Goal: Task Accomplishment & Management: Complete application form

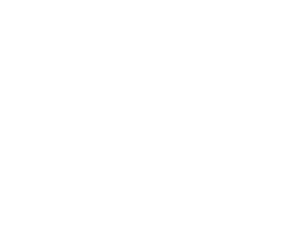
click at [262, 44] on span "Volgende" at bounding box center [150, 38] width 291 height 13
click at [26, 30] on input "email" at bounding box center [151, 25] width 295 height 10
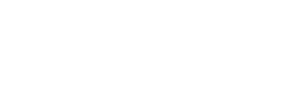
type input "[EMAIL_ADDRESS][DOMAIN_NAME]"
click at [271, 64] on span "Een account aanmaken" at bounding box center [150, 57] width 291 height 13
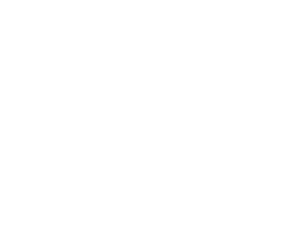
click at [141, 7] on img at bounding box center [150, 3] width 301 height 7
click at [251, 222] on ion-label "Profiel" at bounding box center [251, 223] width 8 height 3
click at [18, 30] on input "email" at bounding box center [151, 25] width 295 height 10
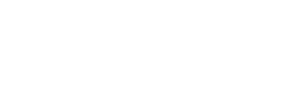
type input "[EMAIL_ADDRESS][DOMAIN_NAME]"
click at [37, 44] on span "Volgende" at bounding box center [150, 38] width 291 height 13
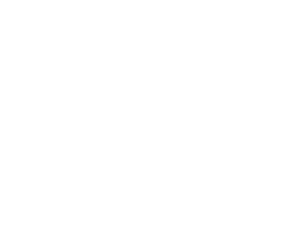
click at [249, 30] on input "[EMAIL_ADDRESS][DOMAIN_NAME]" at bounding box center [151, 25] width 295 height 10
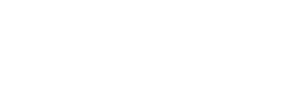
scroll to position [6, 0]
click at [21, 44] on span "button" at bounding box center [150, 37] width 291 height 13
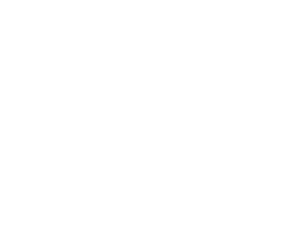
scroll to position [0, 0]
click at [34, 50] on span "button" at bounding box center [150, 43] width 291 height 13
click at [32, 50] on span "button" at bounding box center [150, 43] width 291 height 13
click at [31, 50] on span "button" at bounding box center [150, 43] width 291 height 13
click at [32, 44] on span "button" at bounding box center [150, 38] width 291 height 13
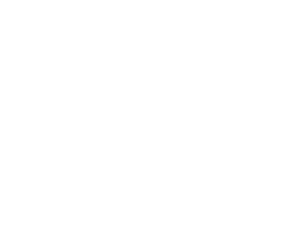
click at [33, 50] on div "E-mailadres bestaat niet. Volgende" at bounding box center [150, 39] width 301 height 19
click at [35, 50] on span "button" at bounding box center [150, 43] width 291 height 13
click at [265, 50] on span "button" at bounding box center [150, 43] width 291 height 13
click at [46, 50] on span "button" at bounding box center [150, 43] width 291 height 13
click at [262, 44] on span "button" at bounding box center [150, 38] width 291 height 13
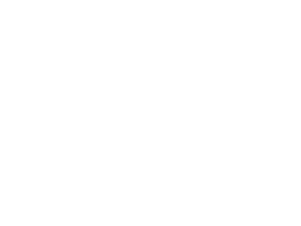
click at [261, 44] on span "button" at bounding box center [150, 38] width 291 height 13
click at [267, 50] on span "button" at bounding box center [150, 43] width 291 height 13
click at [265, 44] on span "button" at bounding box center [150, 38] width 291 height 13
click at [264, 50] on span "button" at bounding box center [150, 43] width 291 height 13
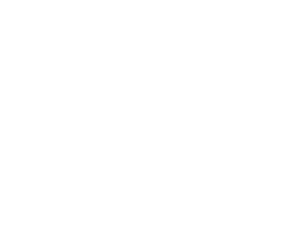
click at [264, 44] on span "button" at bounding box center [150, 38] width 291 height 13
click at [265, 50] on span "button" at bounding box center [150, 43] width 291 height 13
click at [266, 50] on span "button" at bounding box center [150, 43] width 291 height 13
